Goal: Information Seeking & Learning: Learn about a topic

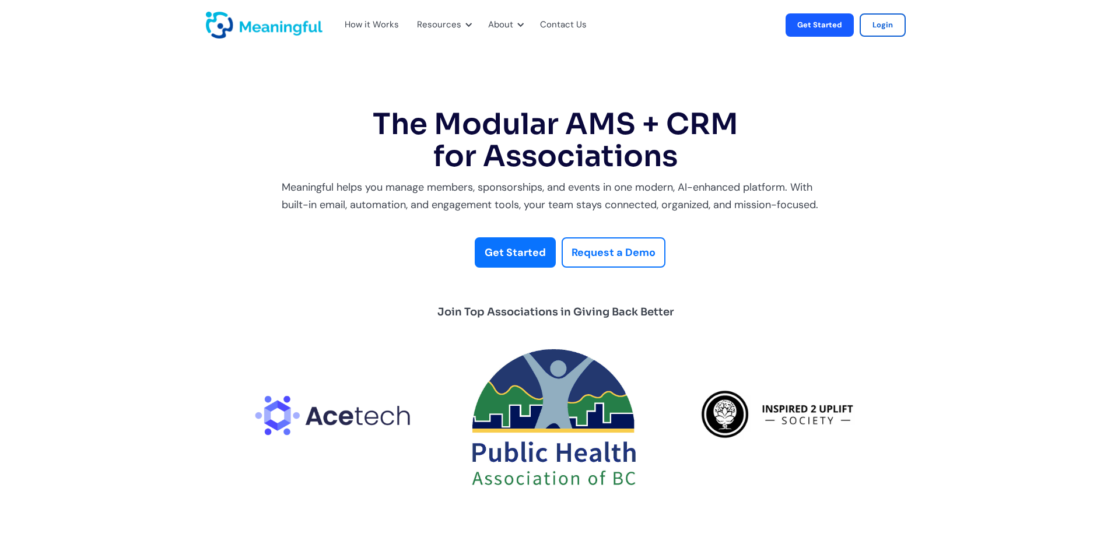
click at [366, 26] on div "How it Works" at bounding box center [372, 24] width 54 height 15
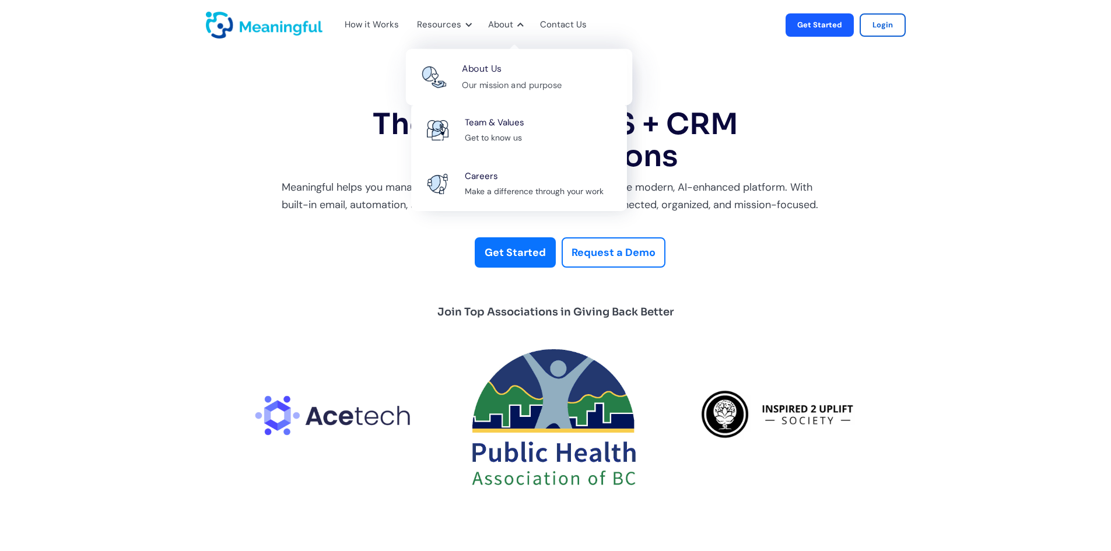
click at [503, 79] on div "Our mission and purpose" at bounding box center [512, 85] width 100 height 15
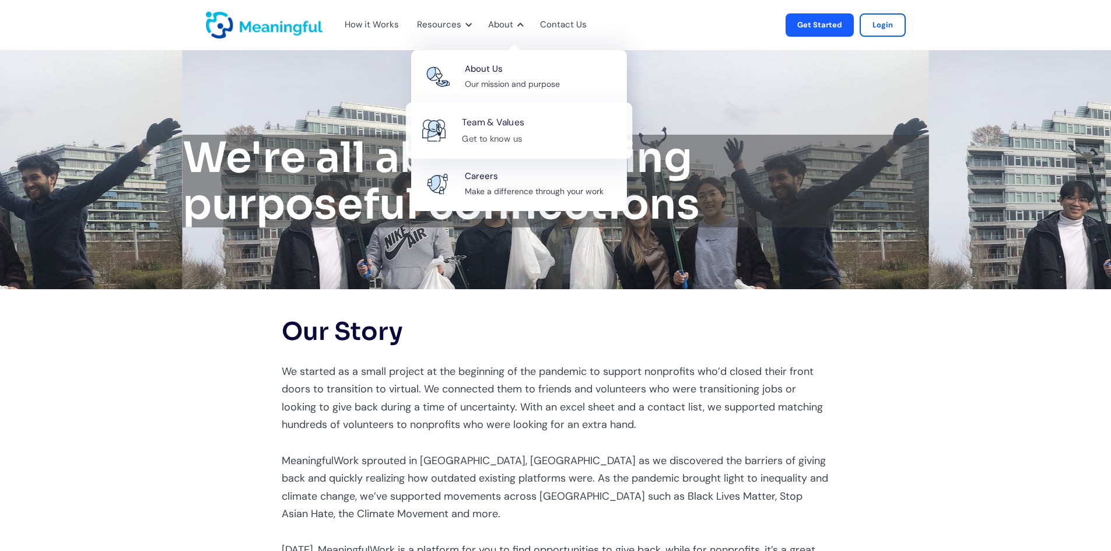
click at [496, 139] on div "Get to know us" at bounding box center [492, 138] width 60 height 15
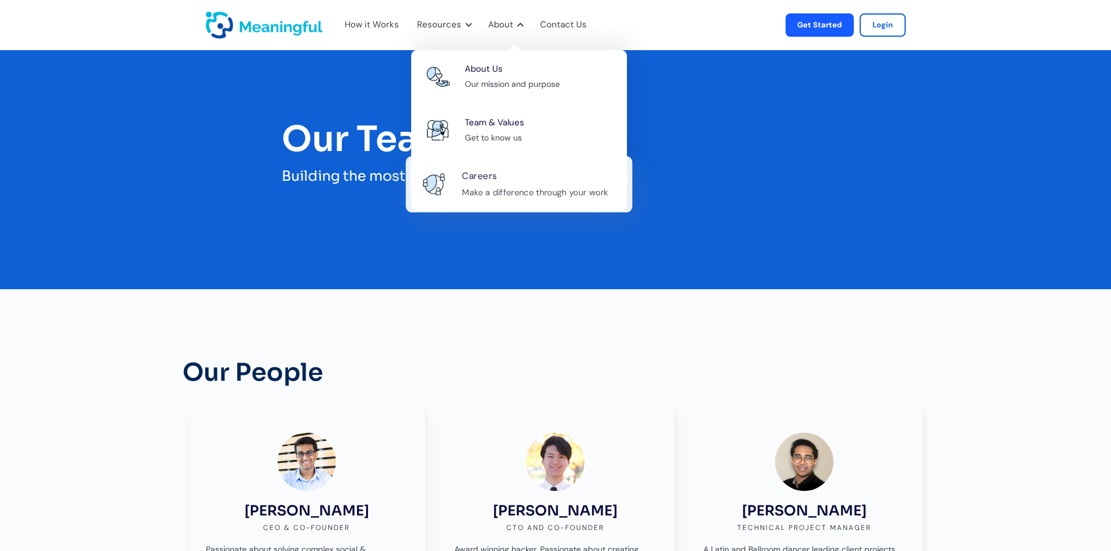
click at [481, 190] on div "Make a difference through your work" at bounding box center [535, 192] width 146 height 15
